Goal: Task Accomplishment & Management: Use online tool/utility

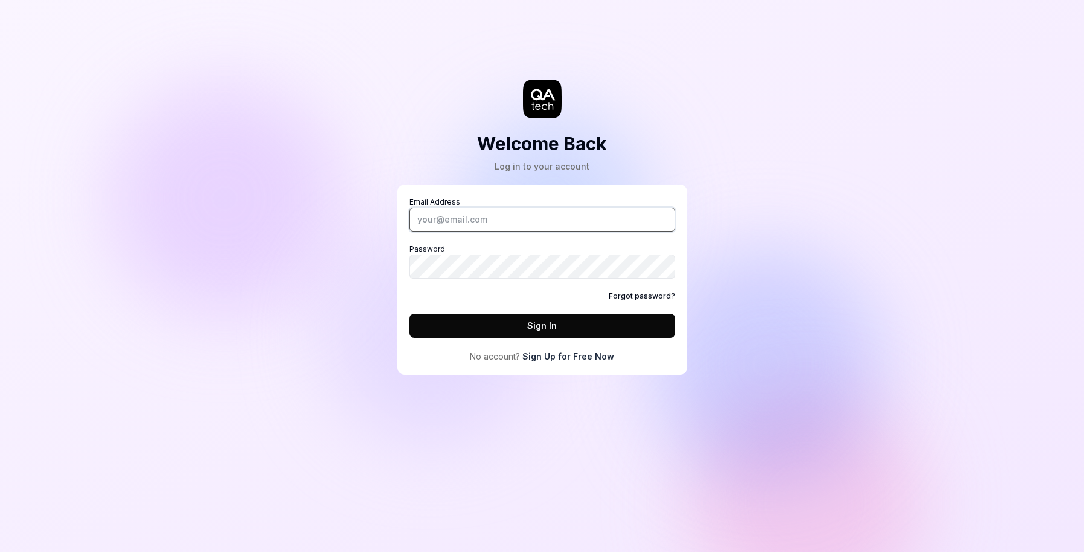
click at [551, 210] on input "Email Address" at bounding box center [542, 220] width 266 height 24
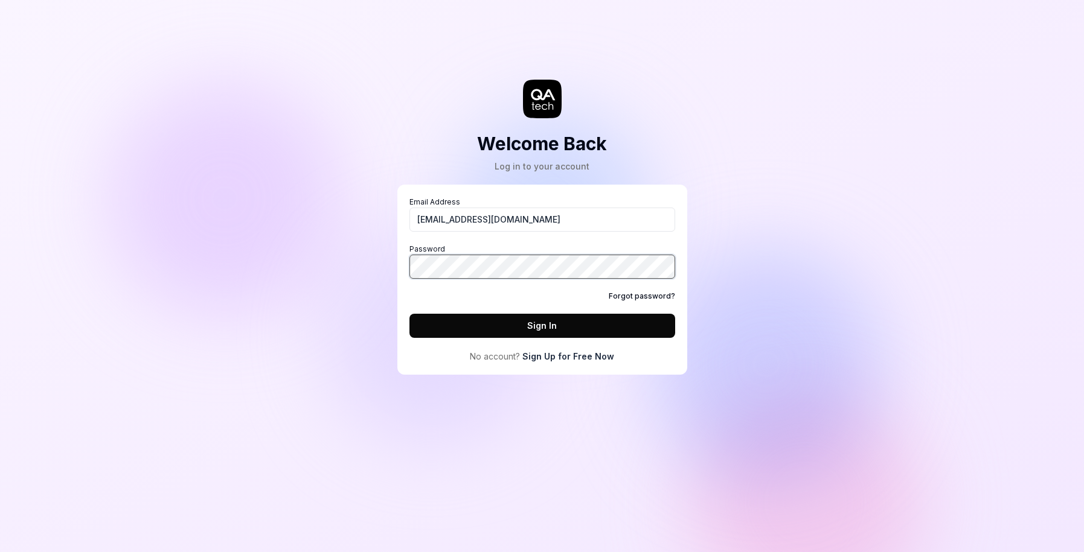
click at [0, 552] on com-1password-button at bounding box center [0, 552] width 0 height 0
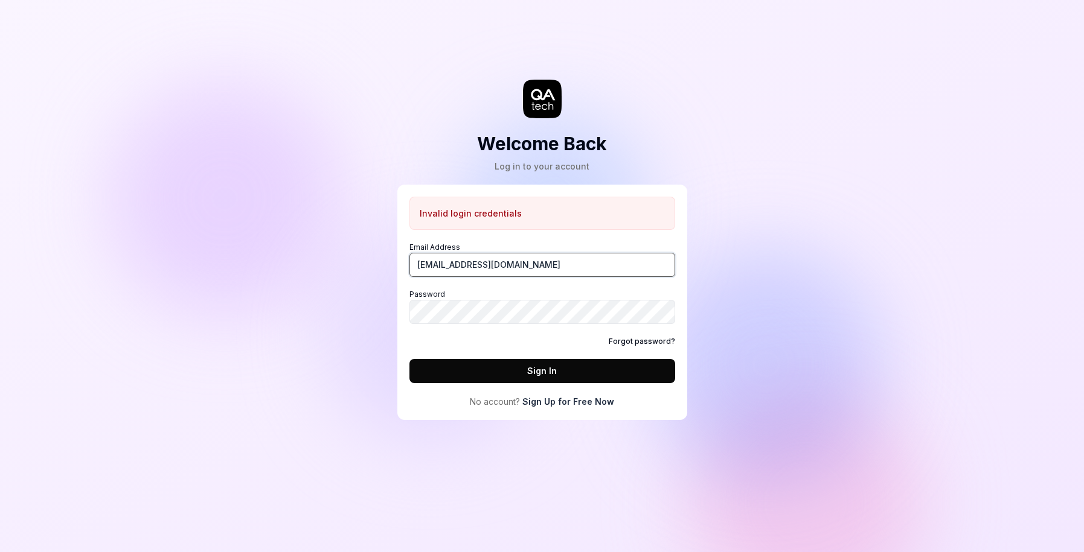
drag, startPoint x: 498, startPoint y: 267, endPoint x: 412, endPoint y: 259, distance: 86.2
click at [412, 259] on input "[EMAIL_ADDRESS][DOMAIN_NAME]" at bounding box center [542, 265] width 266 height 24
type input "[EMAIL_ADDRESS][DOMAIN_NAME]"
click at [577, 376] on button "Sign In" at bounding box center [542, 371] width 266 height 24
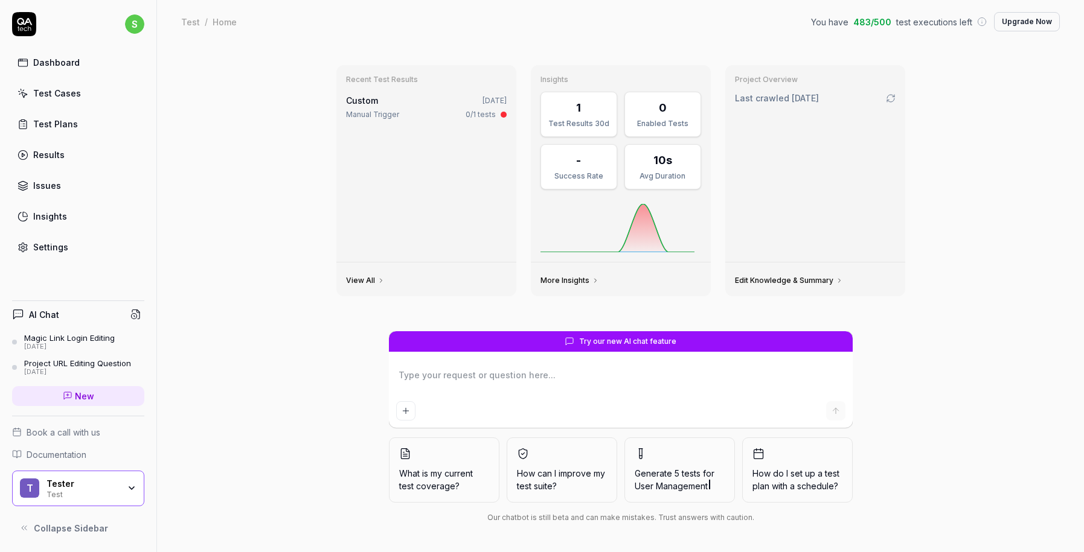
click at [286, 188] on div "Recent Test Results Custom [DATE] Manual Trigger 0/1 tests View All Insights 1 …" at bounding box center [620, 297] width 927 height 509
type textarea "*"
click at [970, 118] on div "Recent Test Results Custom Sep 4, 2025 Manual Trigger 0/1 tests View All Insigh…" at bounding box center [620, 297] width 927 height 509
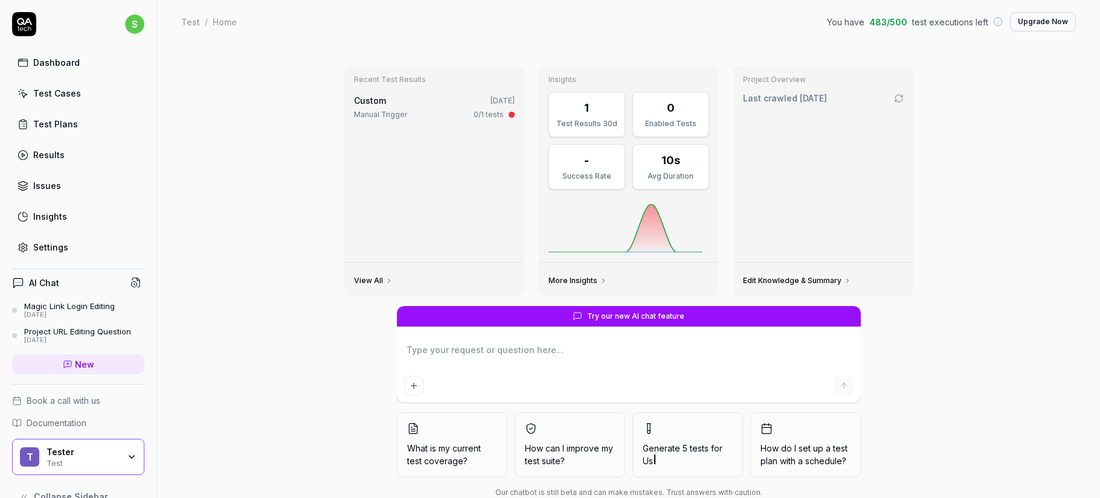
type textarea "*"
